Goal: Task Accomplishment & Management: Manage account settings

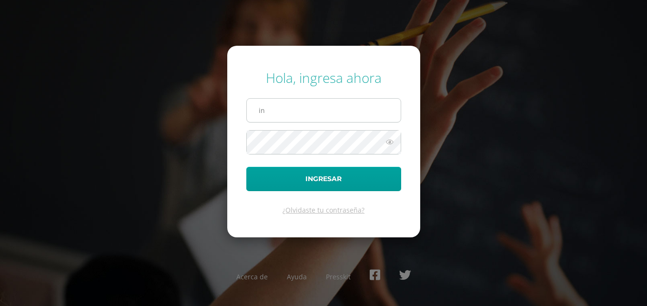
type input "i"
type input "2243692"
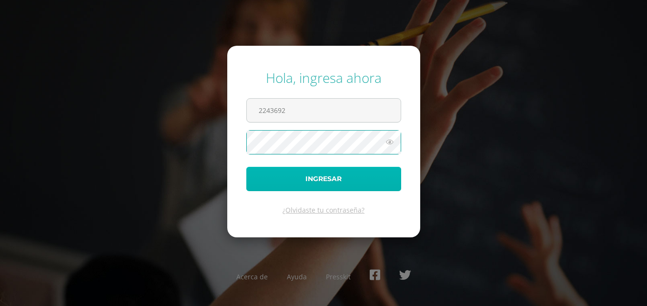
click at [289, 170] on button "Ingresar" at bounding box center [323, 179] width 155 height 24
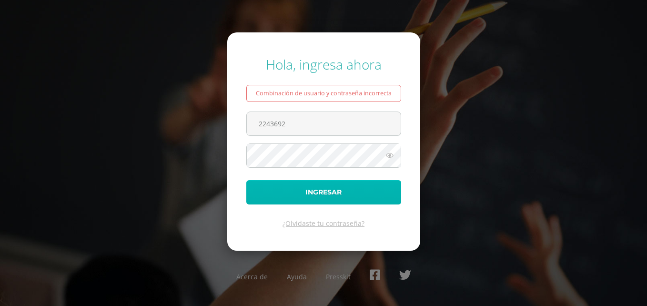
click at [360, 189] on button "Ingresar" at bounding box center [323, 192] width 155 height 24
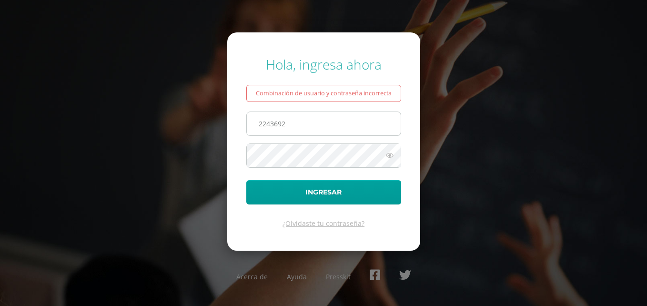
click at [299, 127] on input "2243692" at bounding box center [324, 123] width 154 height 23
type input "2"
